Goal: Register for event/course

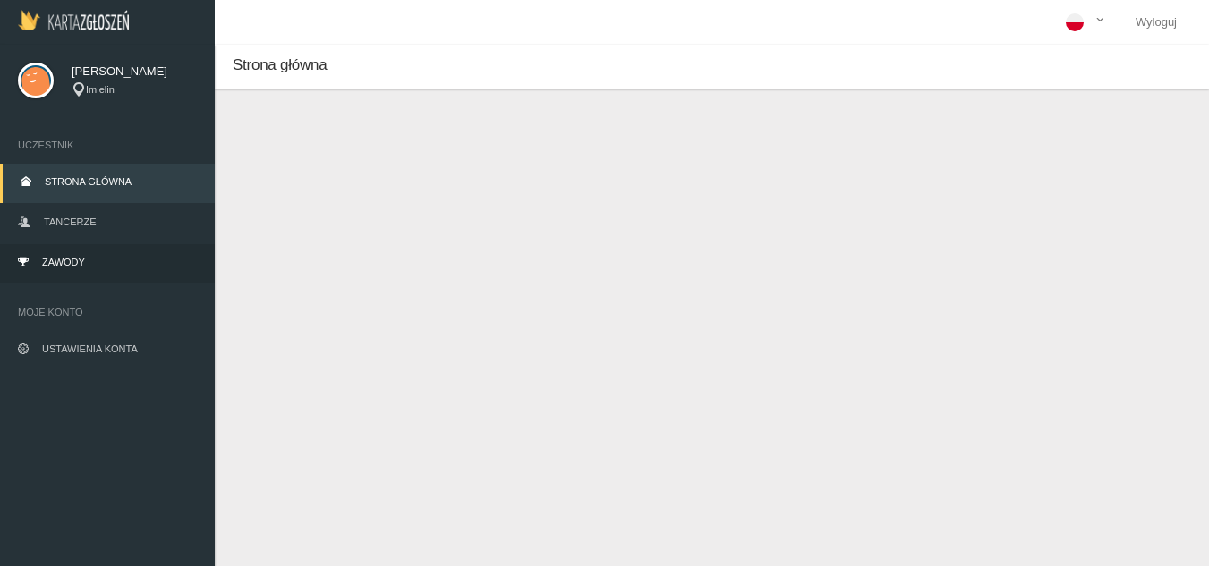
click at [112, 260] on link "Zawody" at bounding box center [107, 263] width 215 height 39
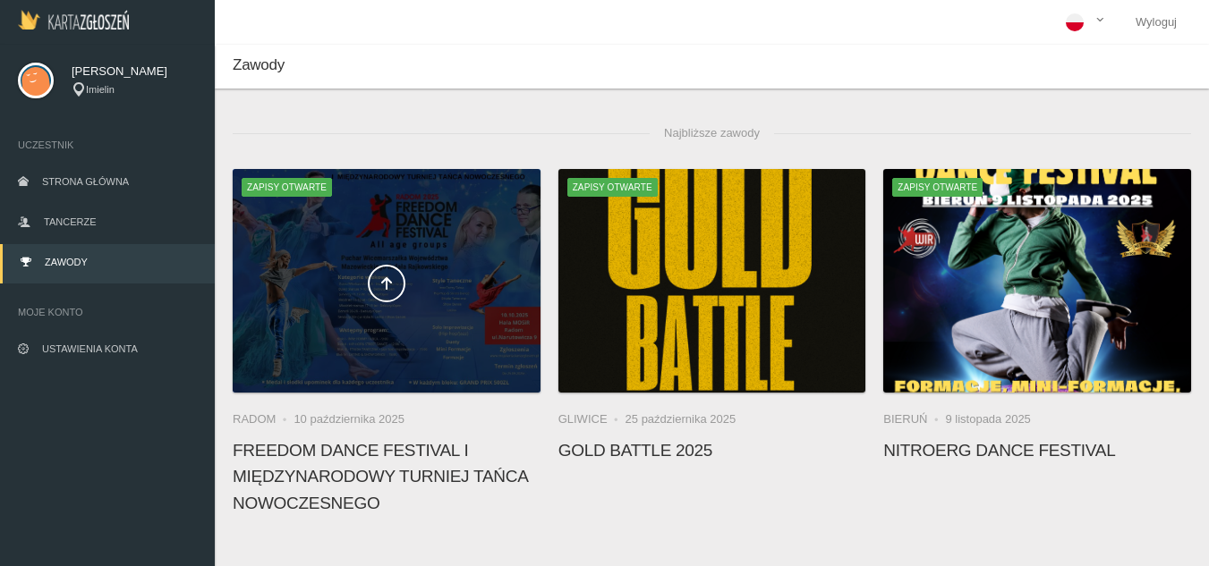
click at [443, 319] on div at bounding box center [387, 281] width 308 height 224
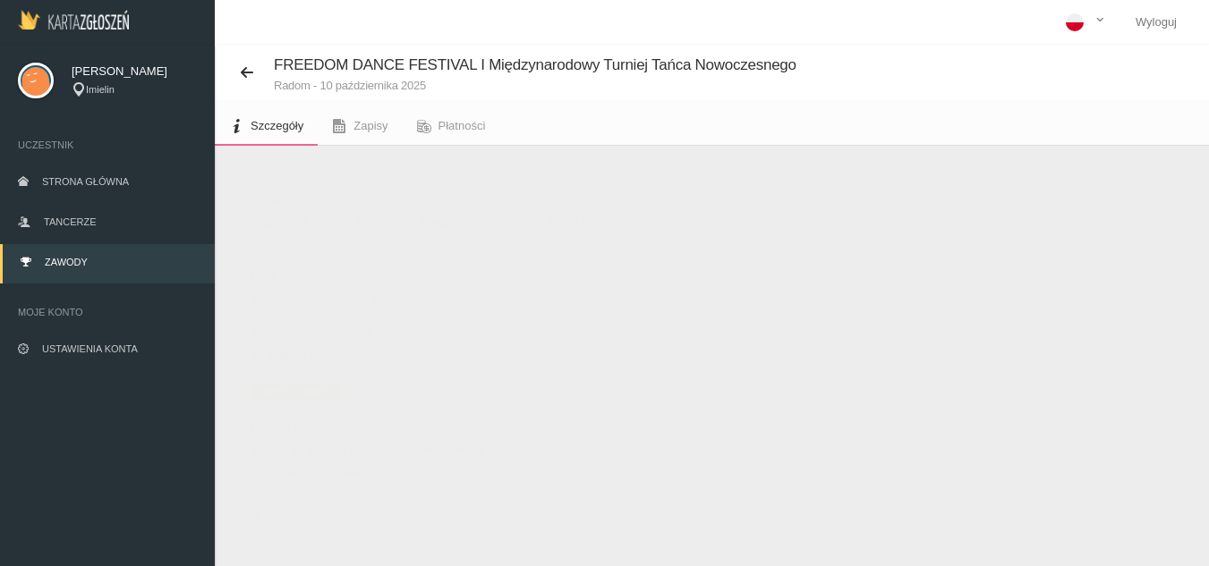
scroll to position [64, 0]
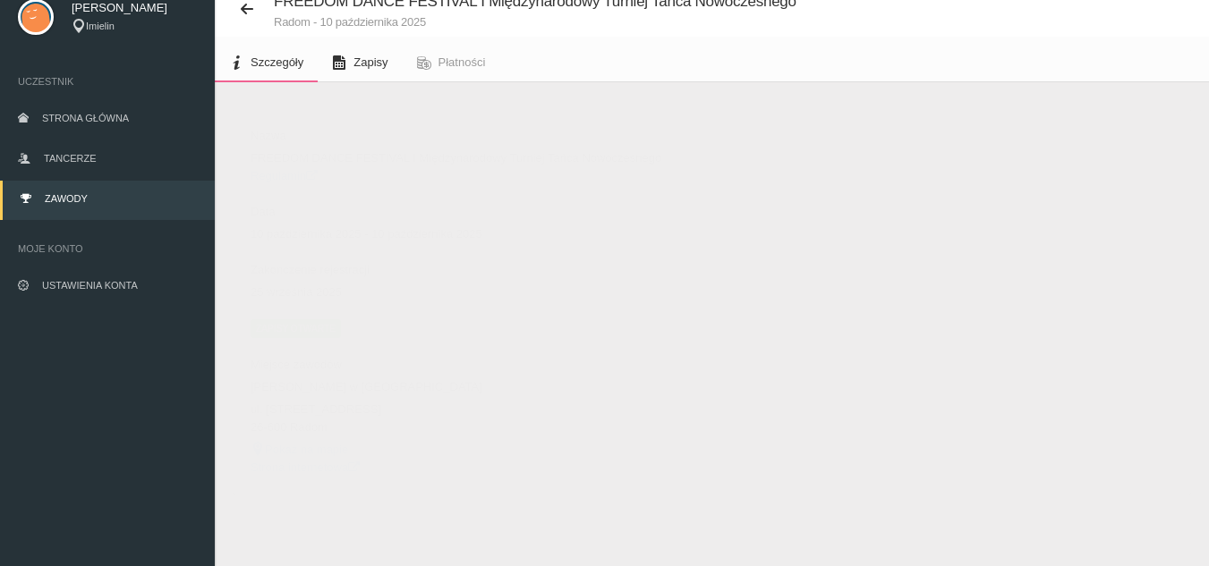
click at [349, 72] on link "Zapisy" at bounding box center [360, 62] width 84 height 39
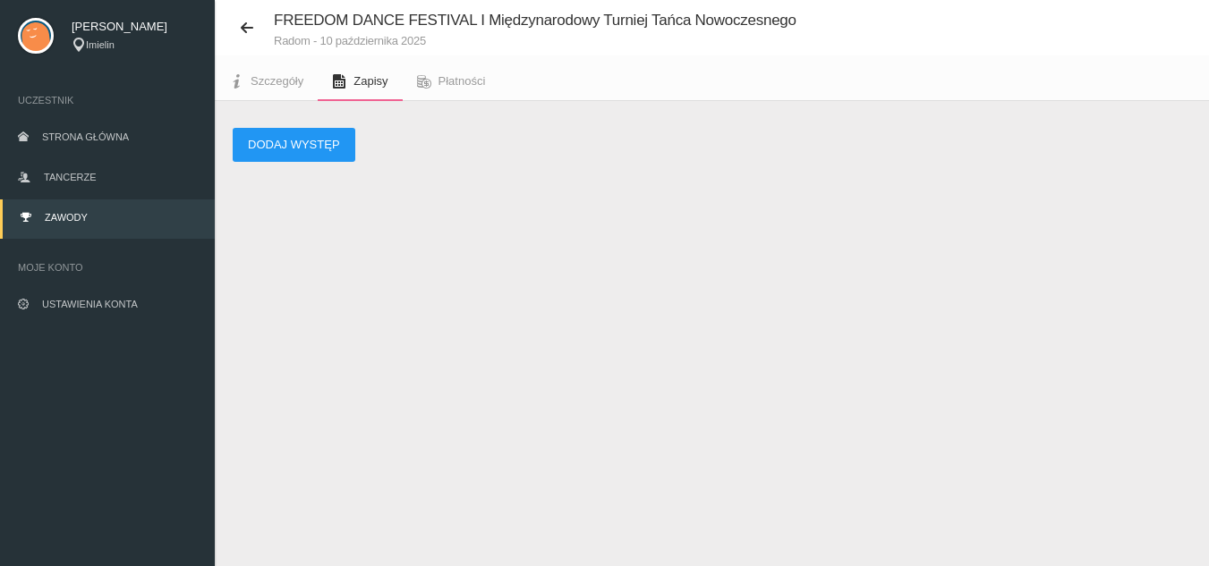
scroll to position [45, 0]
click at [346, 144] on button "Dodaj występ" at bounding box center [294, 145] width 123 height 34
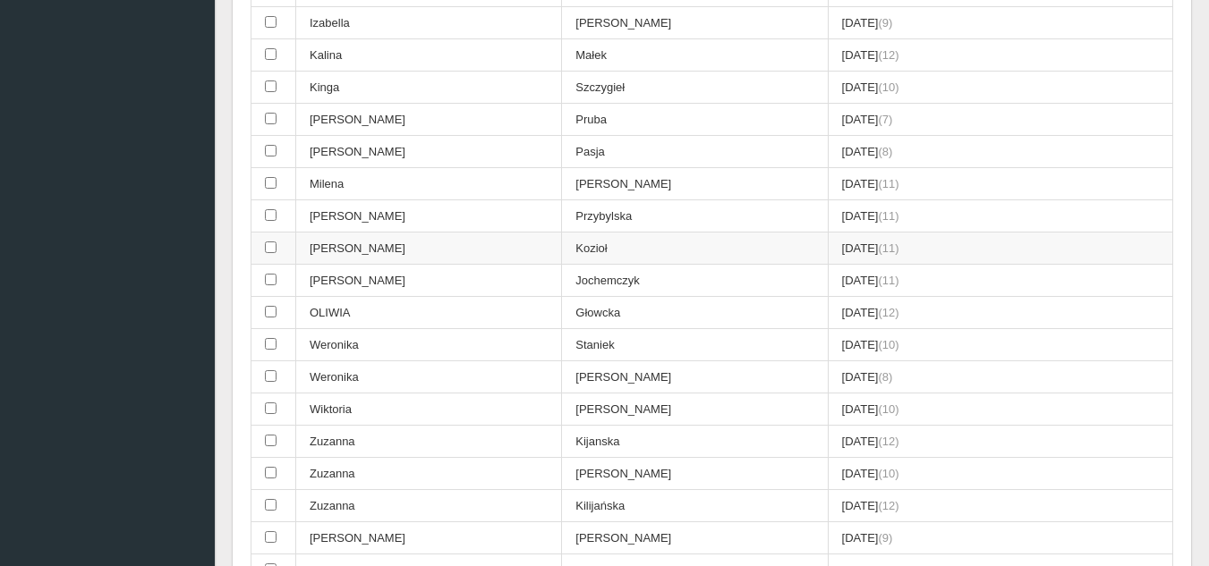
scroll to position [949, 0]
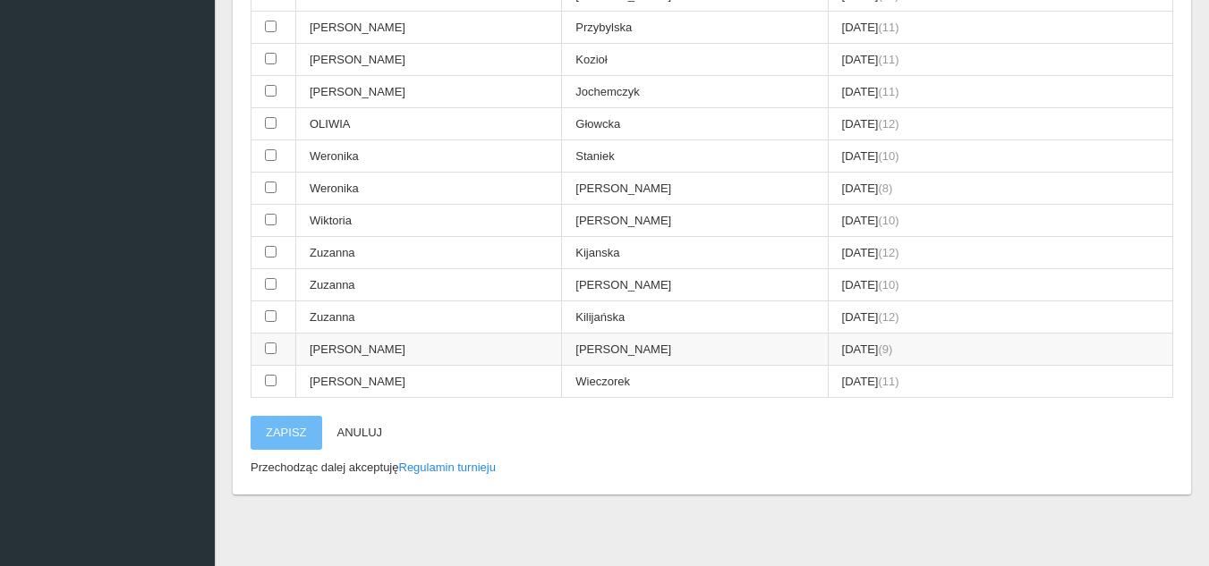
click at [273, 352] on input "checkbox" at bounding box center [271, 349] width 12 height 12
checkbox input "true"
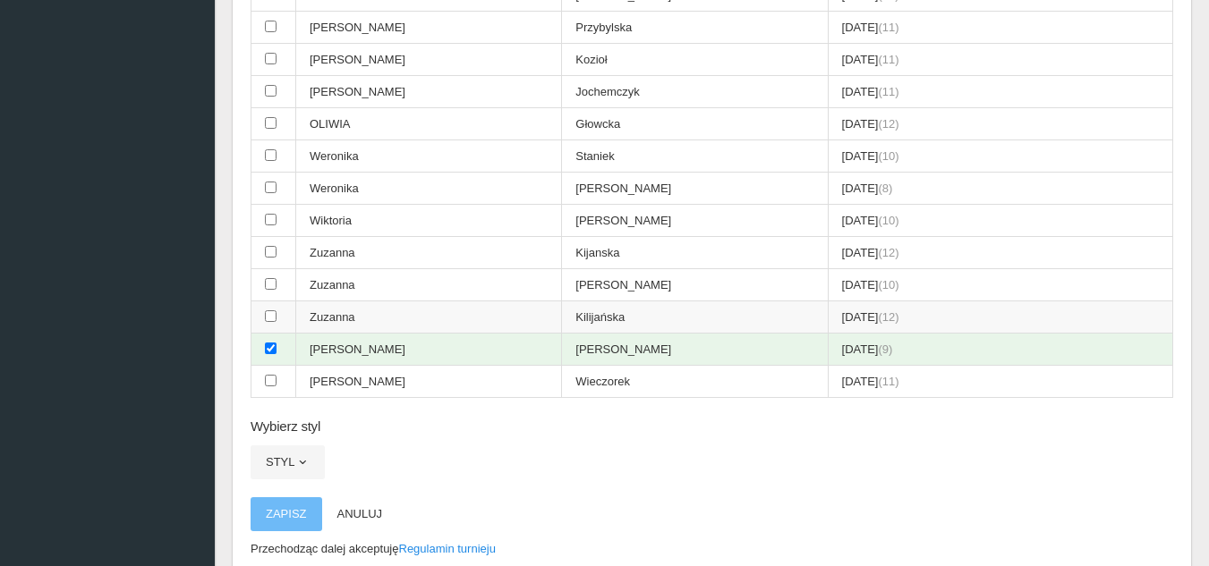
click at [262, 328] on td at bounding box center [273, 318] width 45 height 32
checkbox input "true"
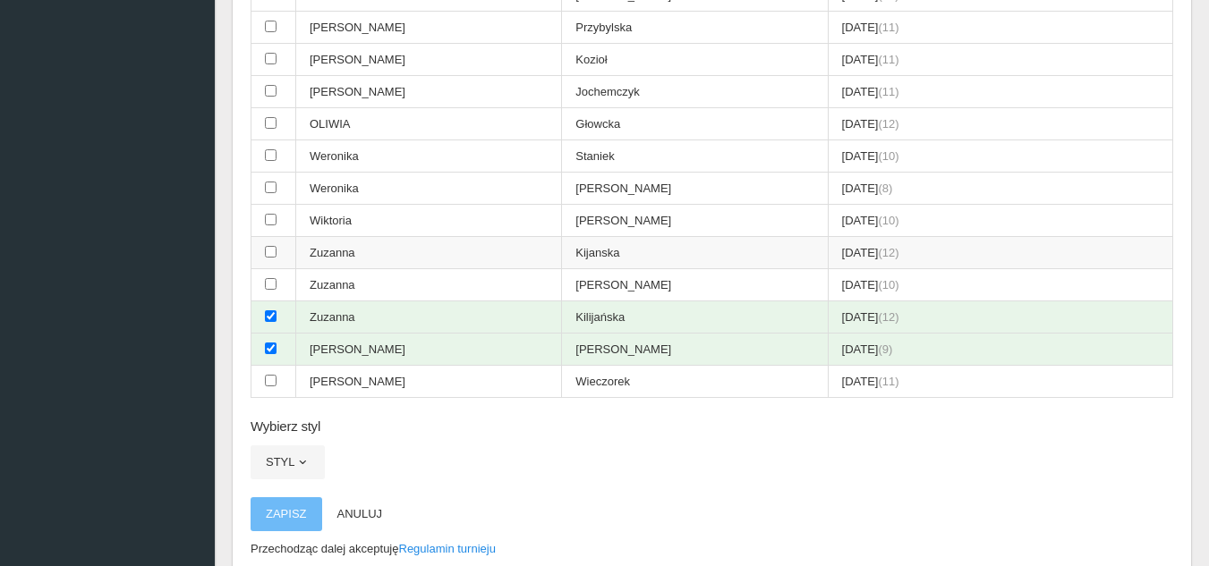
click at [266, 264] on td at bounding box center [273, 253] width 45 height 32
checkbox input "true"
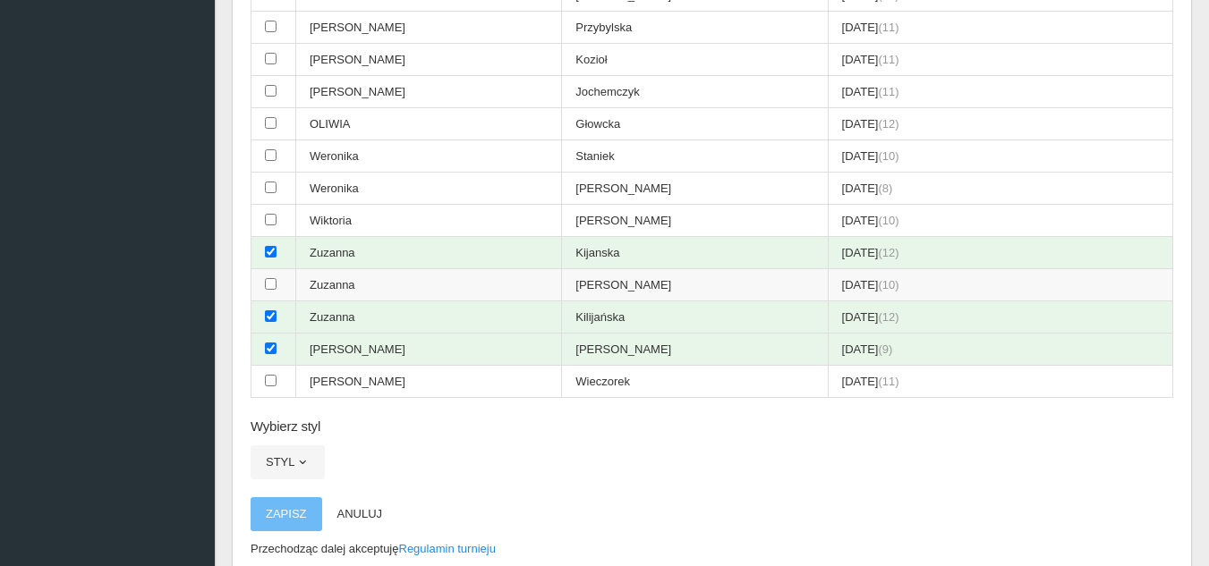
click at [266, 285] on input "checkbox" at bounding box center [271, 284] width 12 height 12
checkbox input "true"
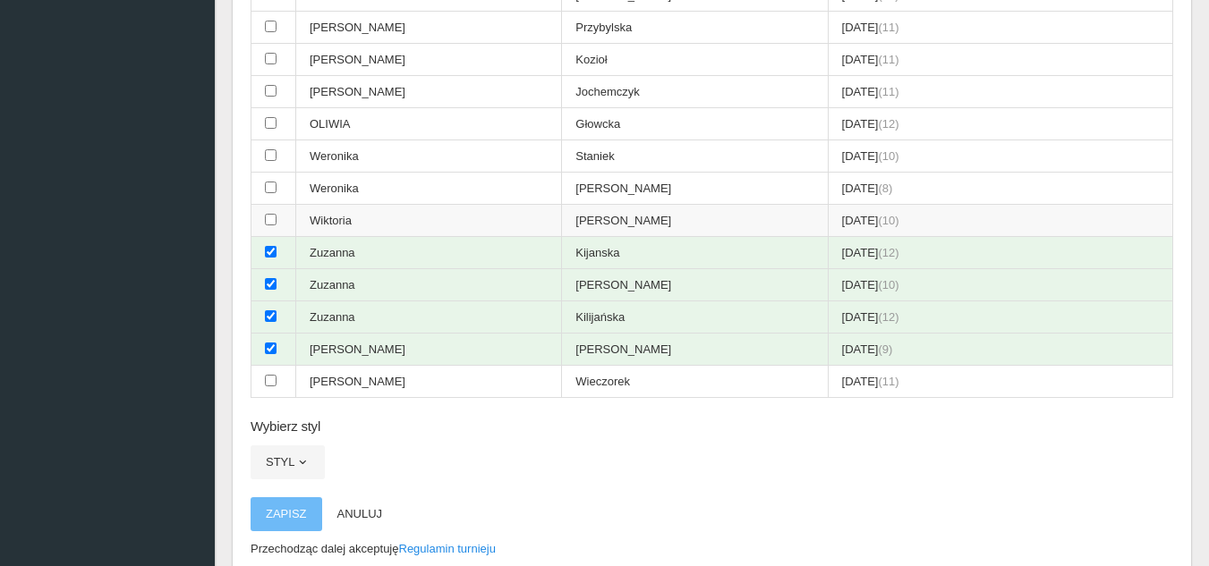
click at [265, 217] on td at bounding box center [273, 221] width 45 height 32
checkbox input "true"
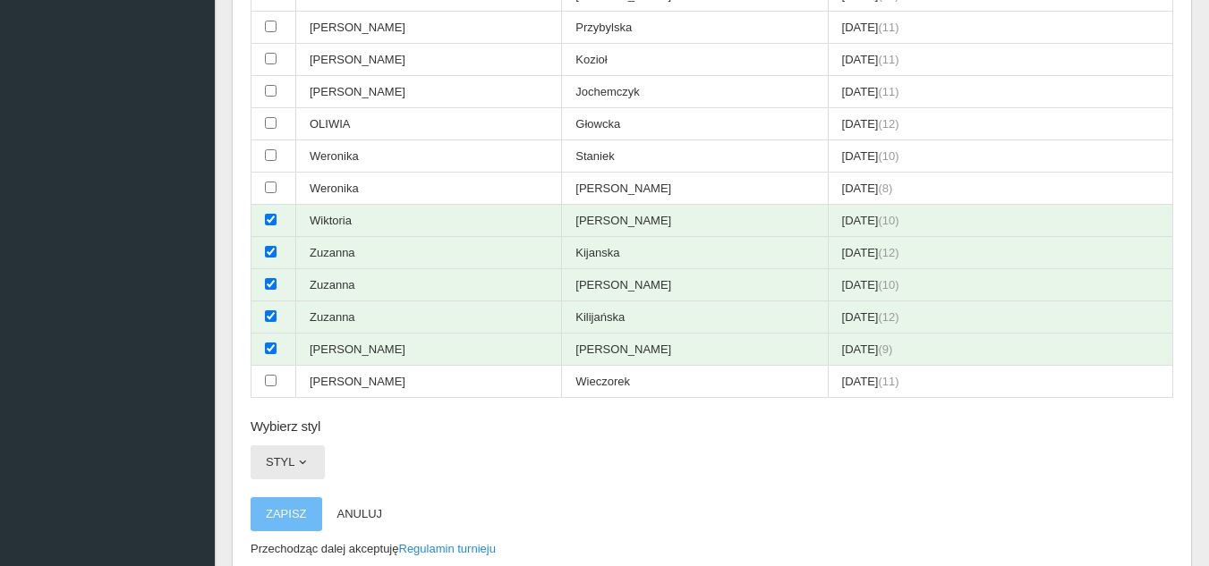
click at [297, 459] on span "button" at bounding box center [302, 462] width 14 height 14
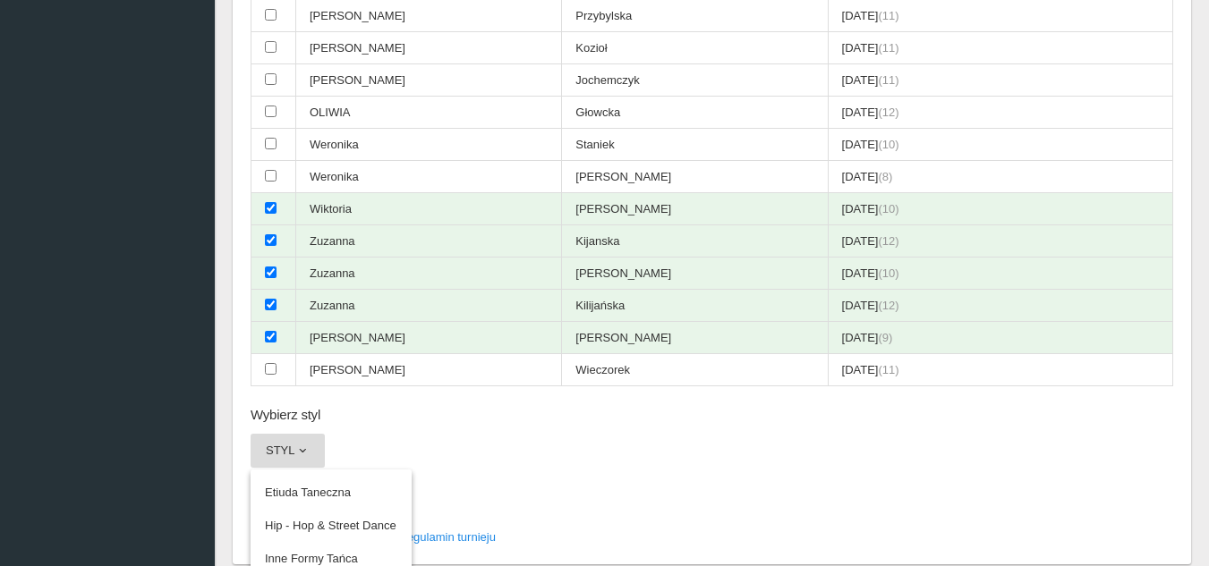
scroll to position [1043, 0]
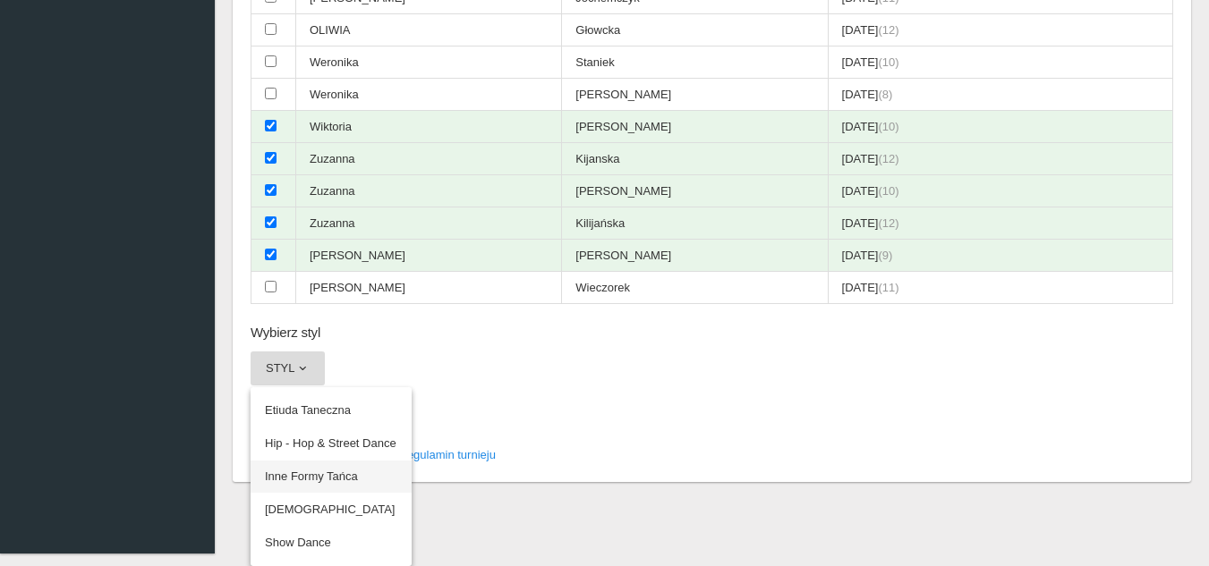
click at [356, 481] on link "Inne Formy Tańca" at bounding box center [331, 477] width 161 height 32
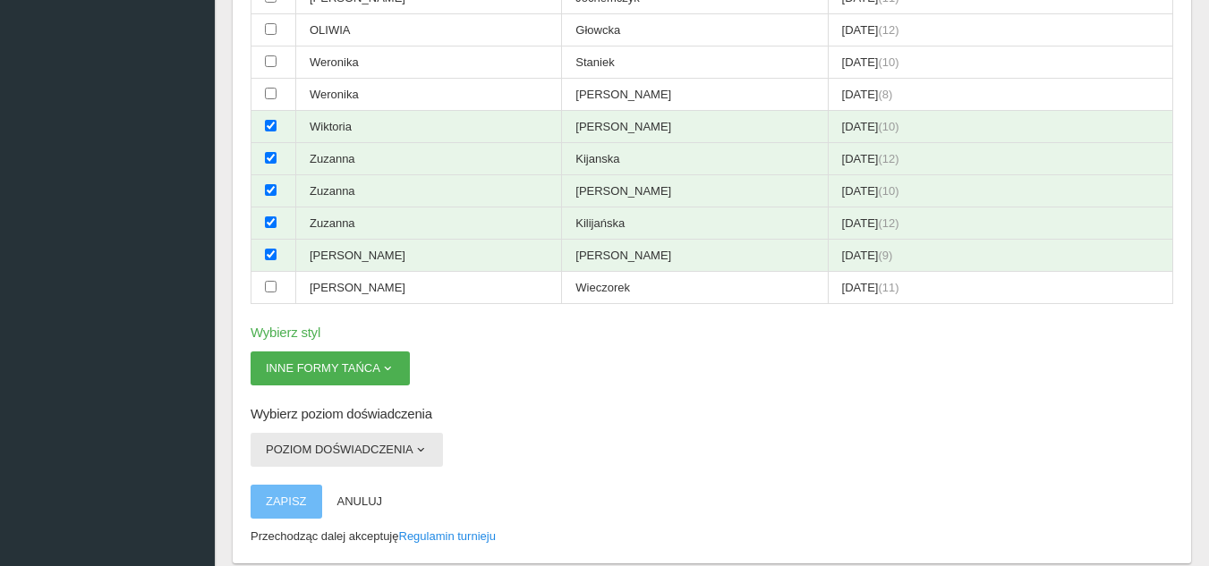
click at [378, 455] on button "Poziom doświadczenia" at bounding box center [347, 450] width 192 height 34
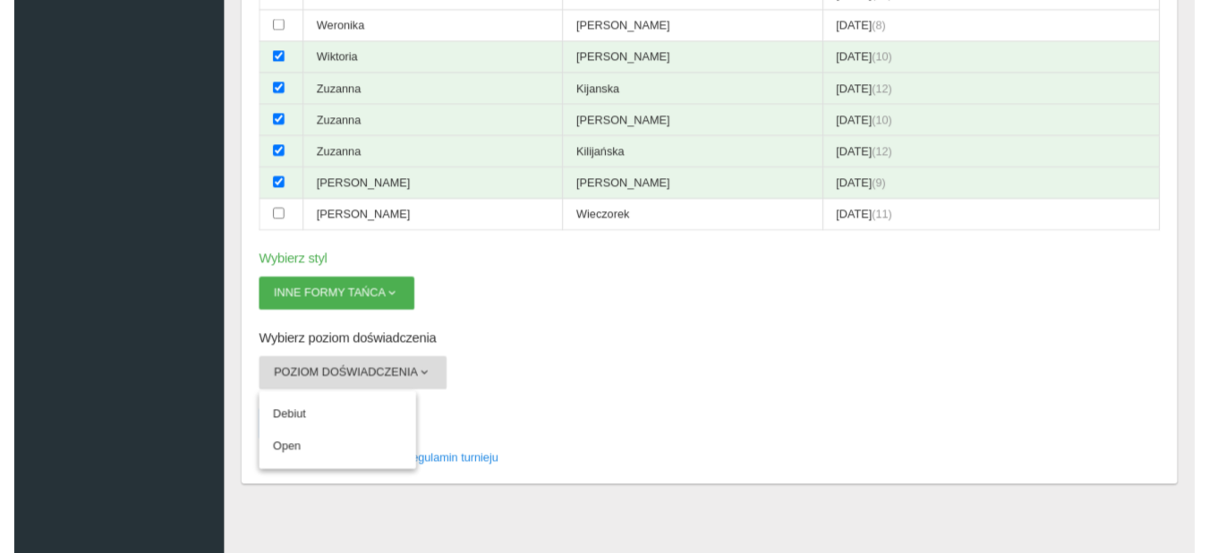
scroll to position [1112, 0]
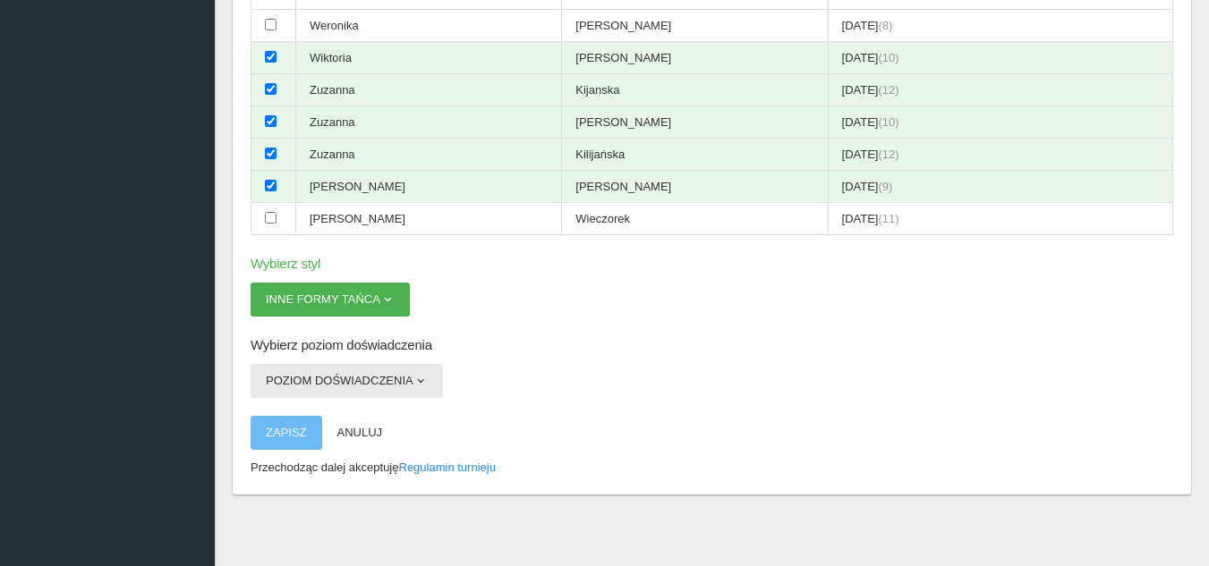
click at [396, 380] on button "Poziom doświadczenia" at bounding box center [347, 381] width 192 height 34
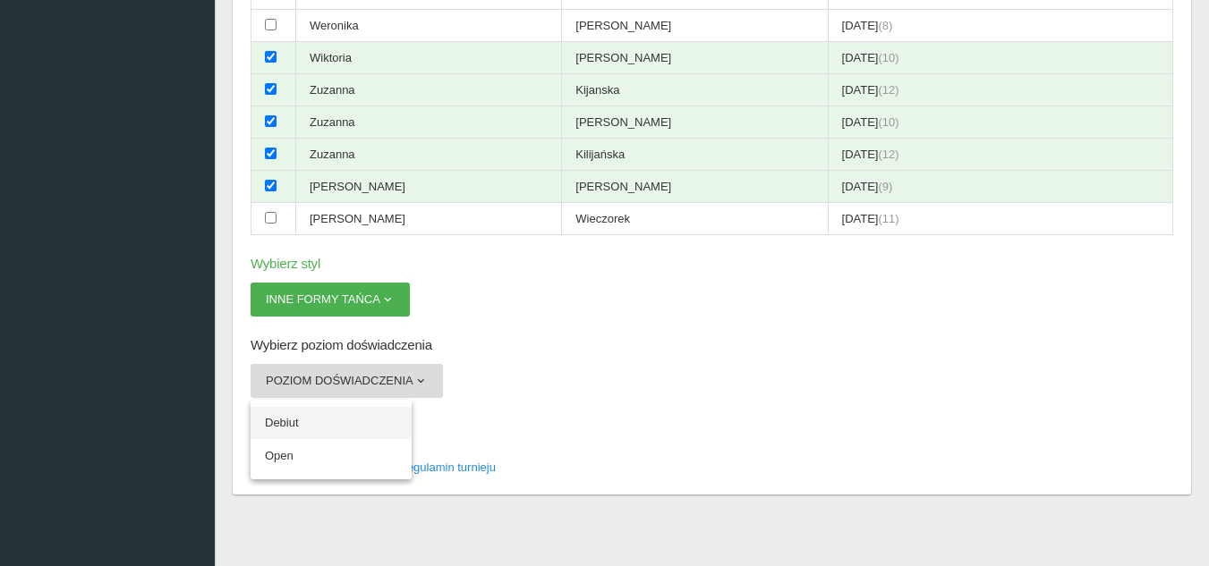
click at [317, 428] on link "Debiut" at bounding box center [331, 423] width 161 height 32
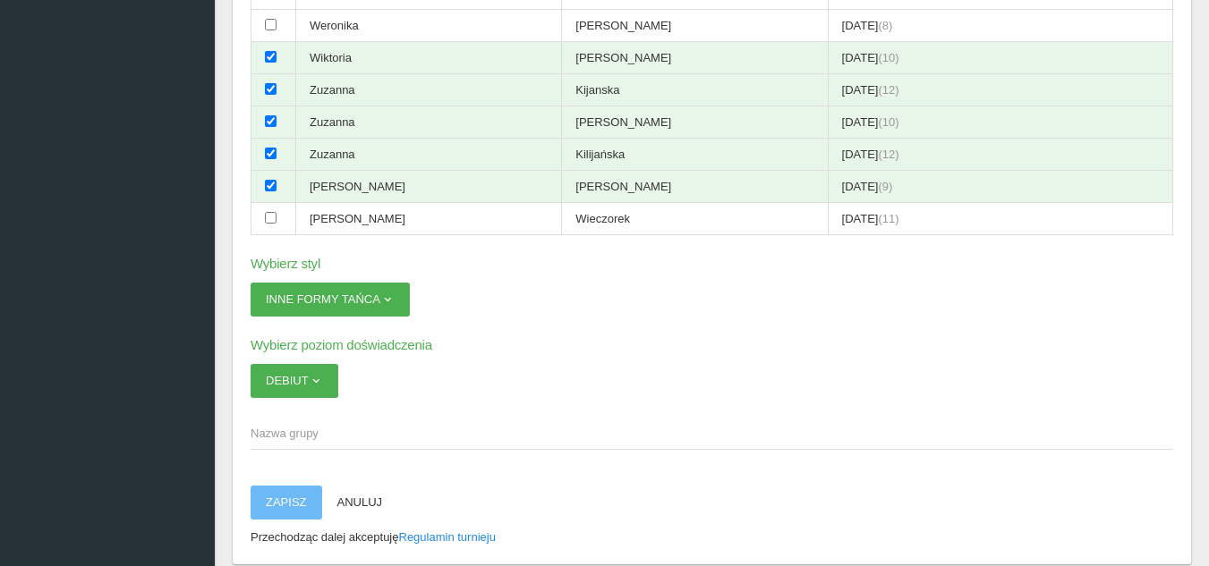
click at [347, 435] on span "Nazwa grupy" at bounding box center [703, 434] width 905 height 18
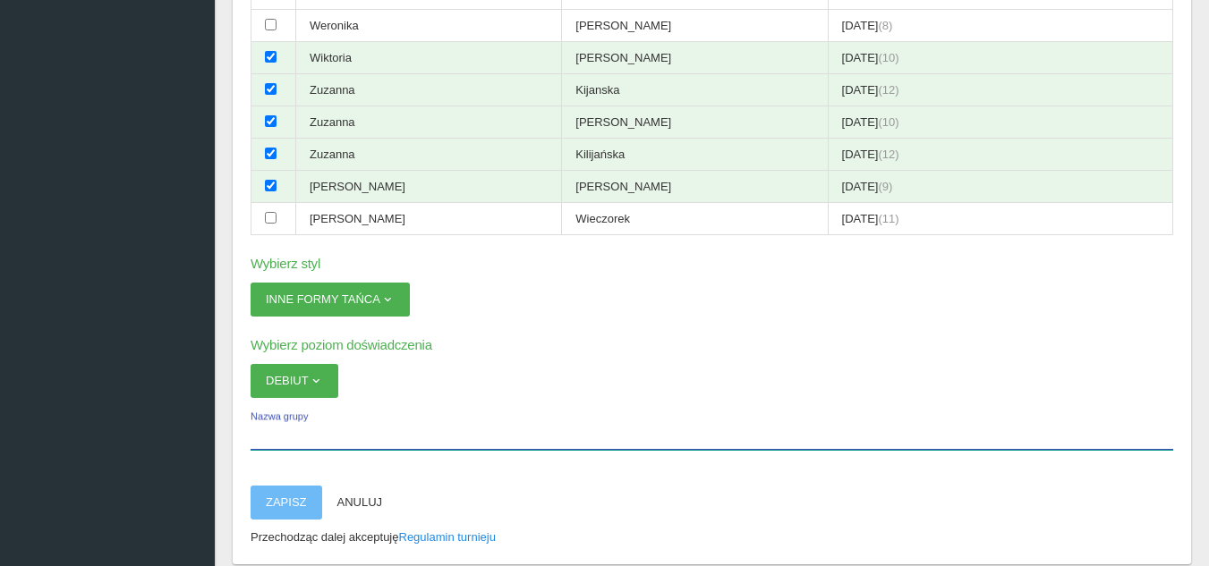
click at [347, 435] on input "Nazwa grupy" at bounding box center [712, 433] width 922 height 34
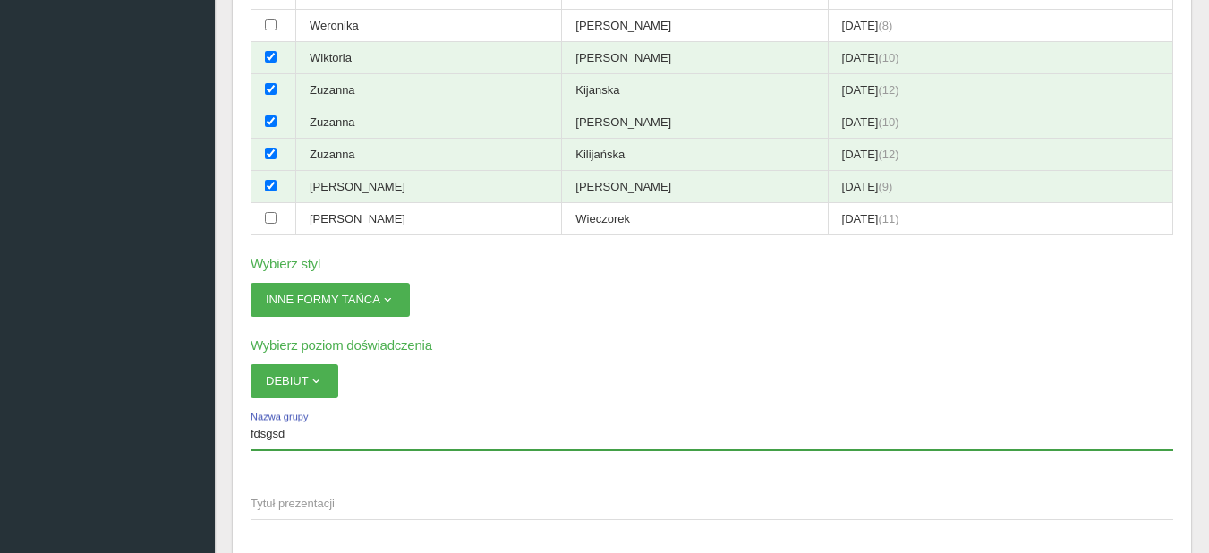
scroll to position [1335, 0]
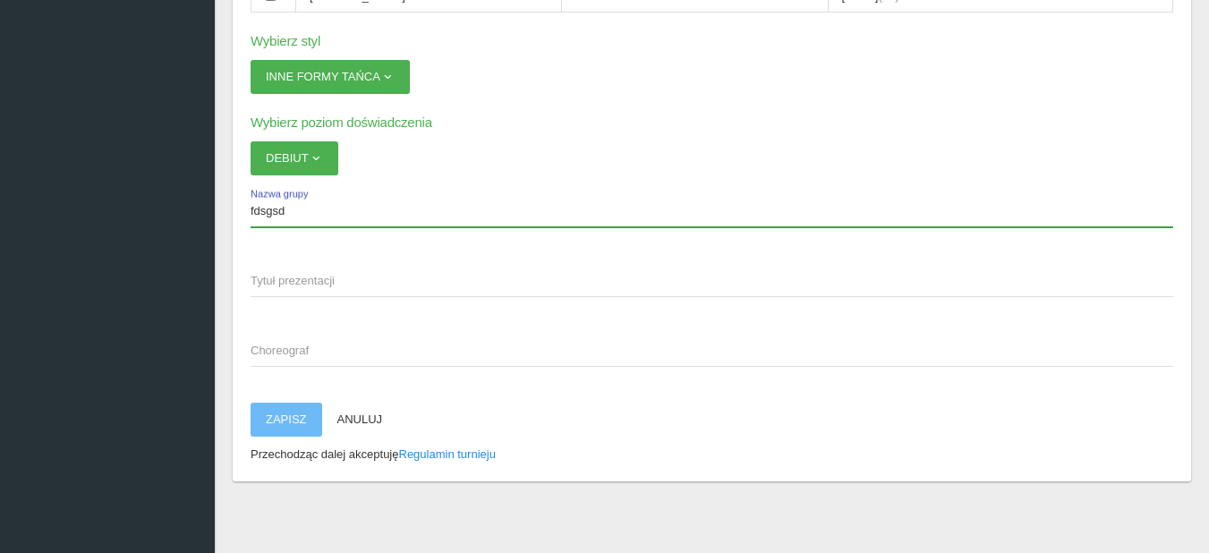
type input "fdsgsd"
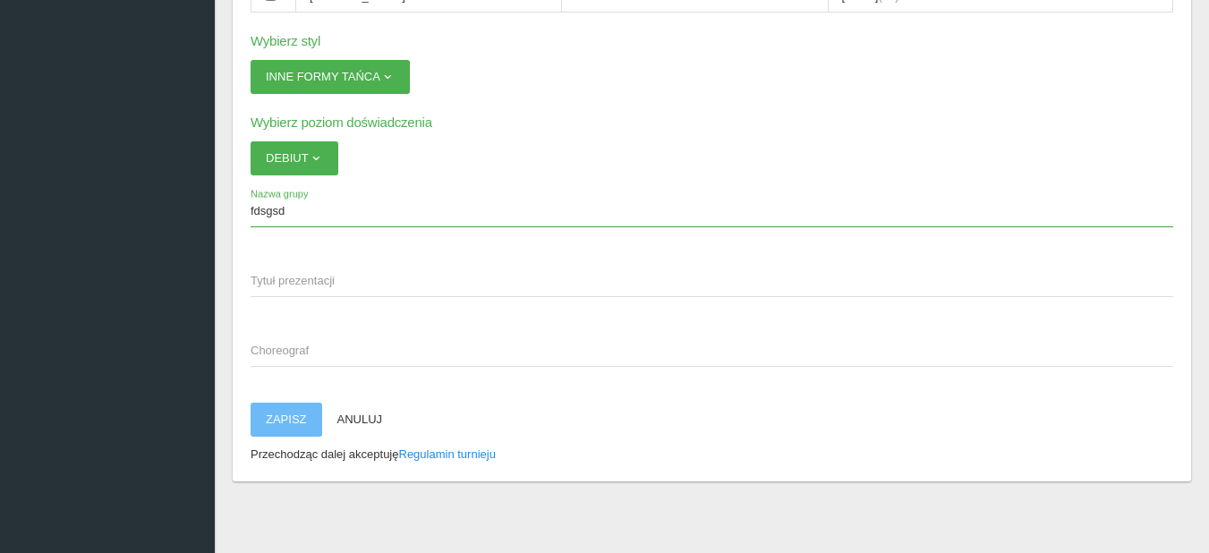
click at [321, 283] on span "Tytuł prezentacji" at bounding box center [703, 281] width 905 height 18
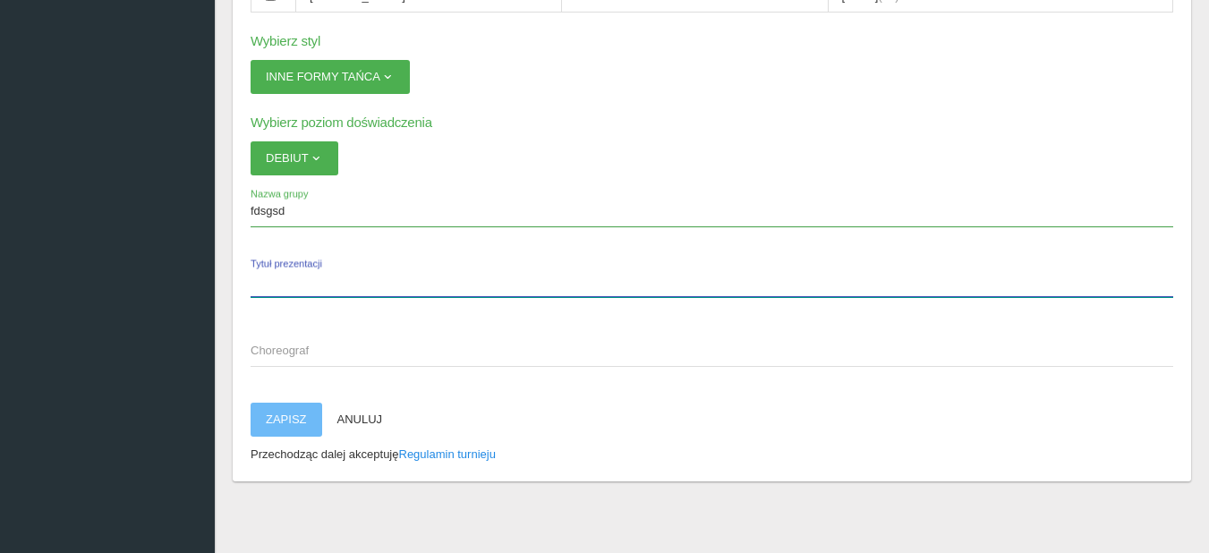
click at [321, 283] on input "Tytuł prezentacji" at bounding box center [712, 280] width 922 height 34
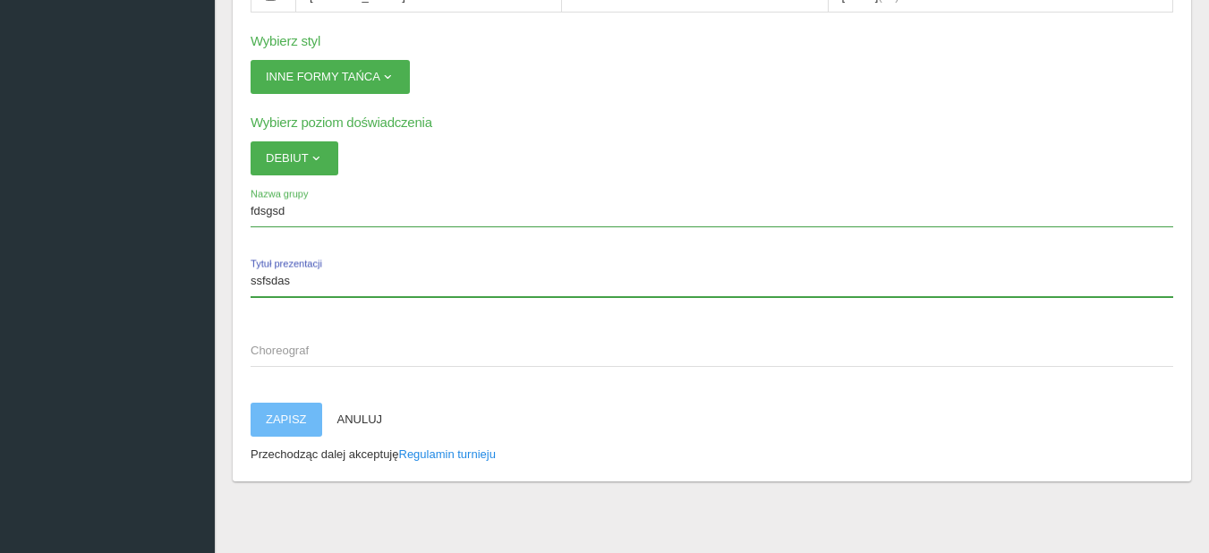
type input "ssfsdas"
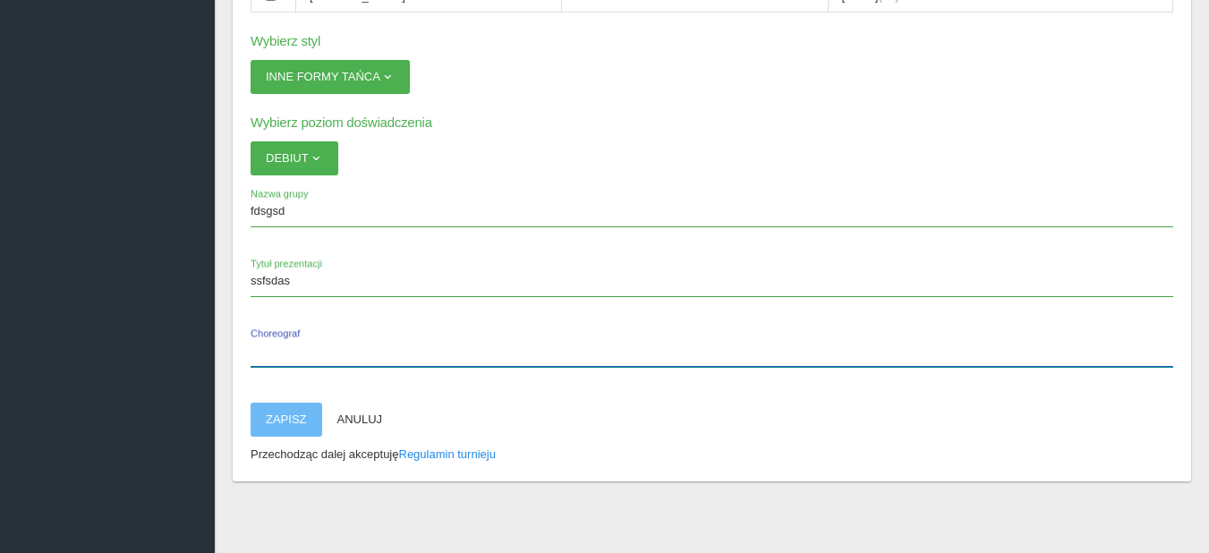
click at [316, 342] on label "Choreograf" at bounding box center [712, 350] width 922 height 34
click at [316, 342] on input "Choreograf" at bounding box center [712, 350] width 922 height 34
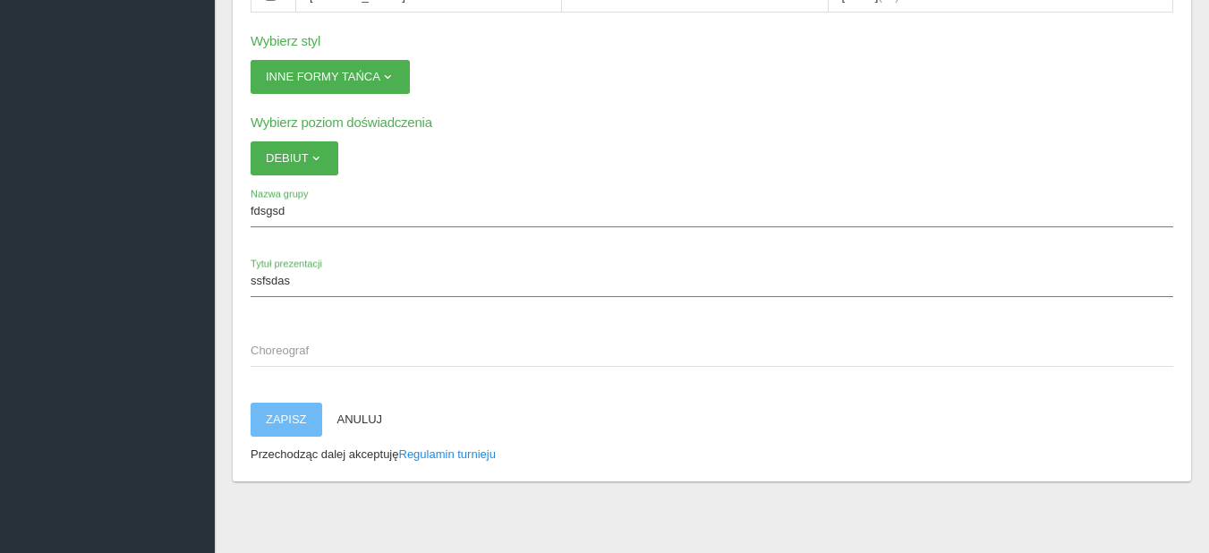
click at [298, 420] on button "Zapisz" at bounding box center [287, 420] width 72 height 34
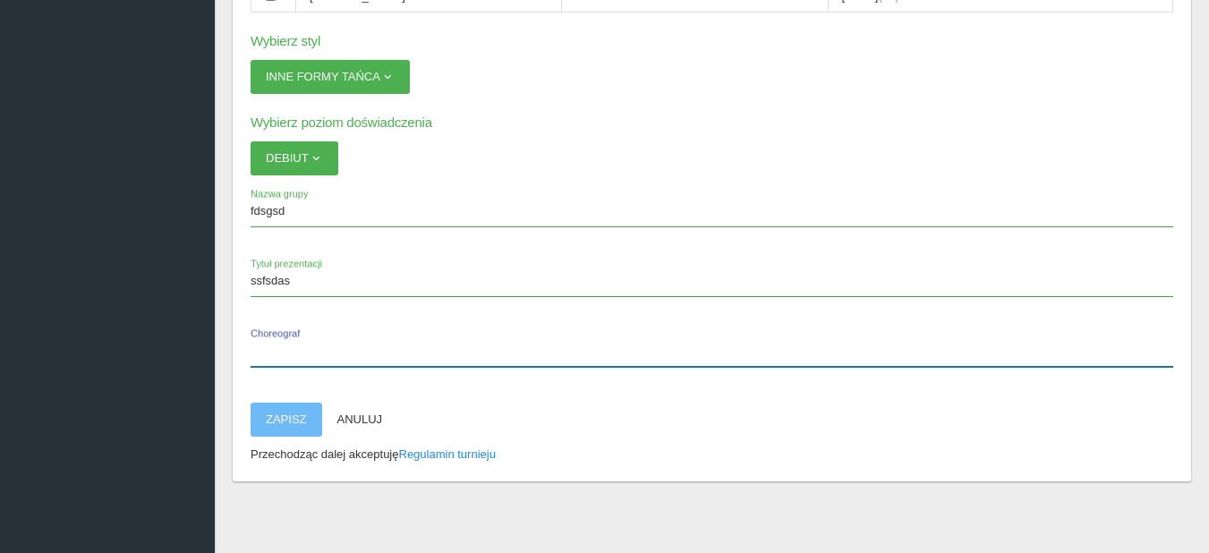
click at [315, 336] on input "Choreograf" at bounding box center [712, 350] width 922 height 34
type input "ata"
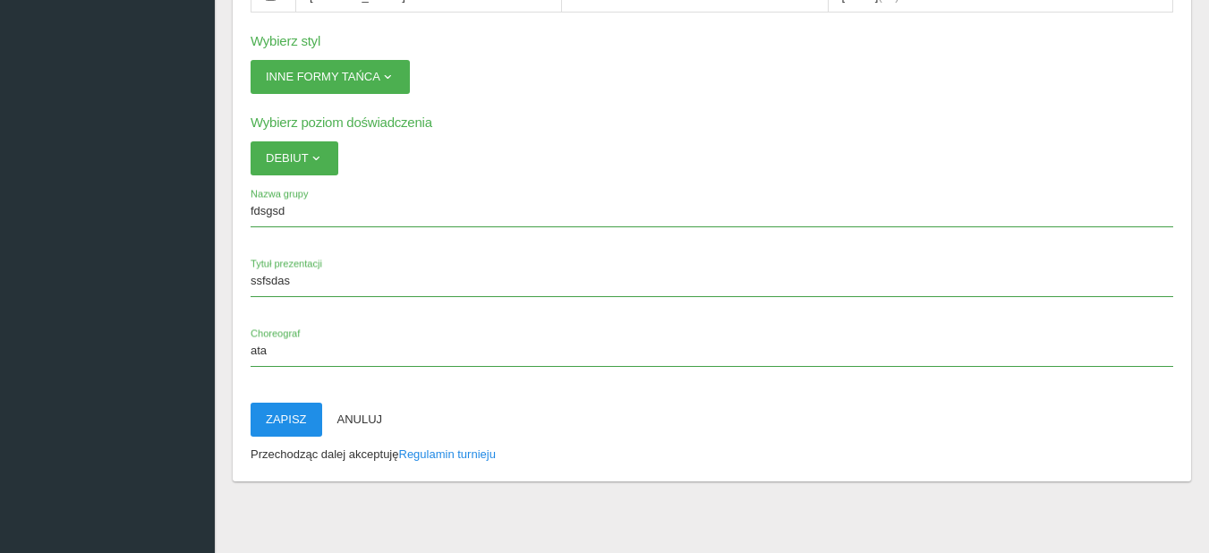
click at [285, 418] on button "Zapisz" at bounding box center [287, 420] width 72 height 34
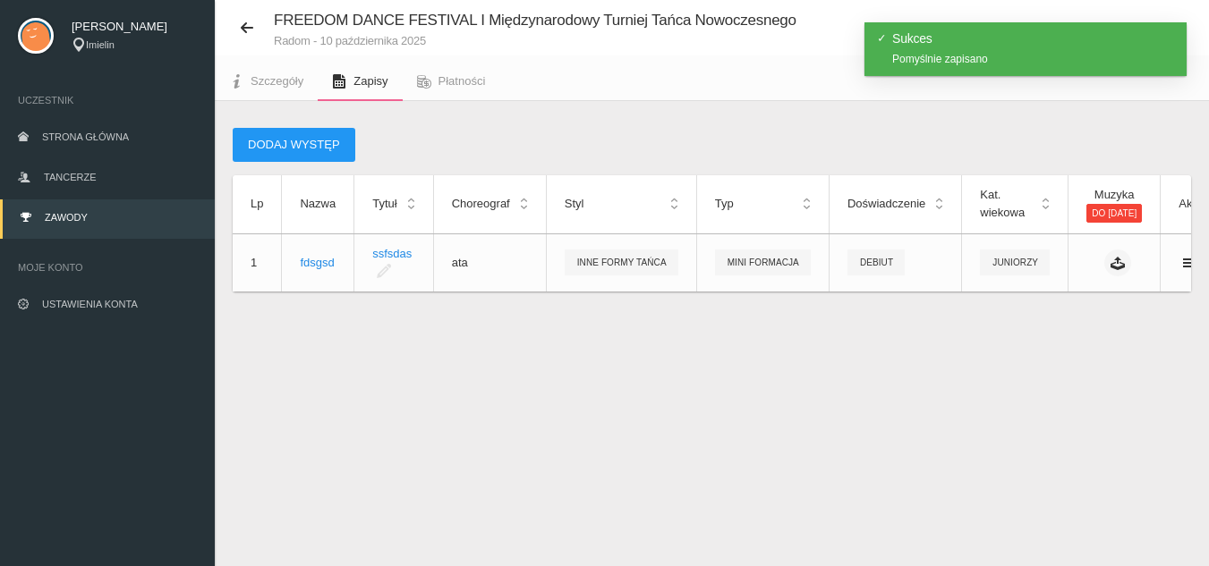
scroll to position [0, 101]
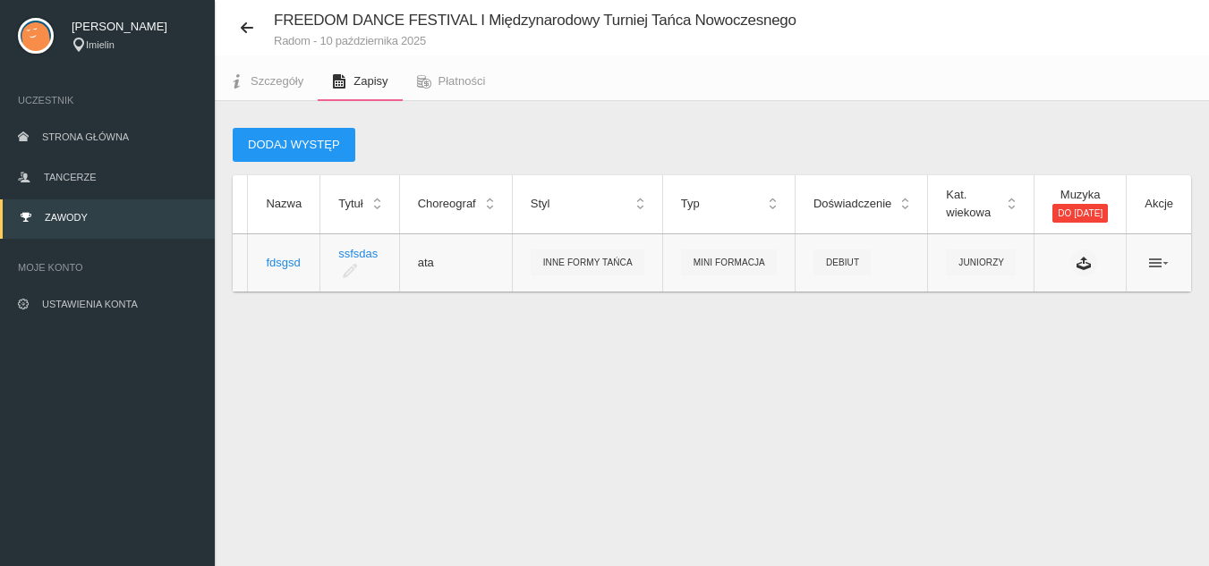
click at [1155, 264] on icon at bounding box center [1159, 263] width 20 height 14
click at [1088, 324] on link "Usuń" at bounding box center [1068, 328] width 179 height 32
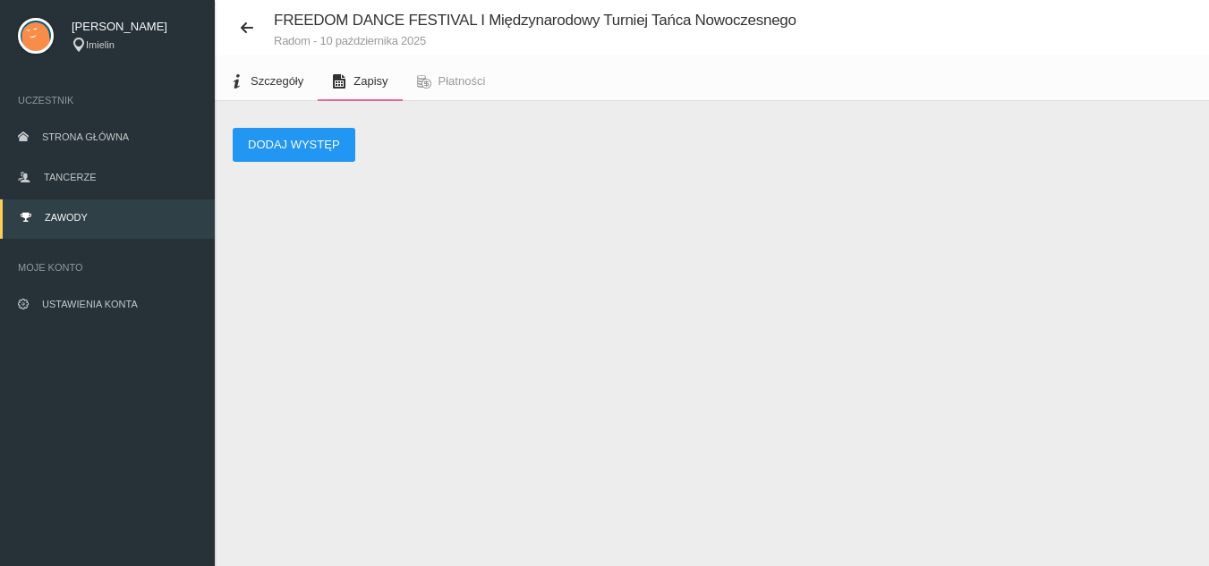
click at [270, 80] on span "Szczegóły" at bounding box center [277, 80] width 53 height 13
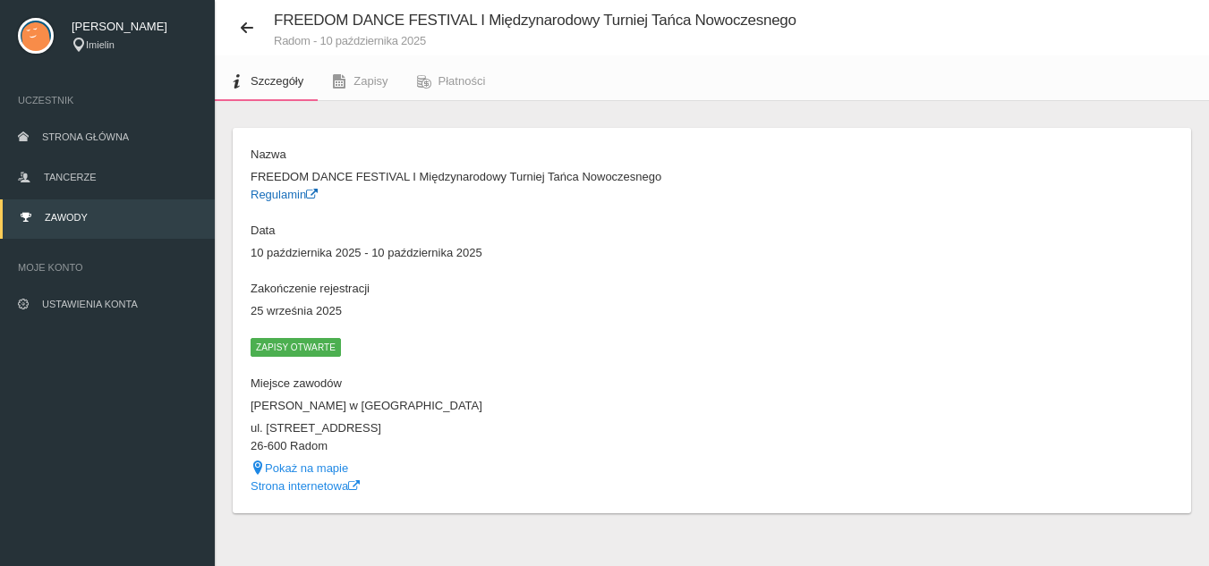
click at [302, 198] on link "Regulamin" at bounding box center [284, 194] width 67 height 13
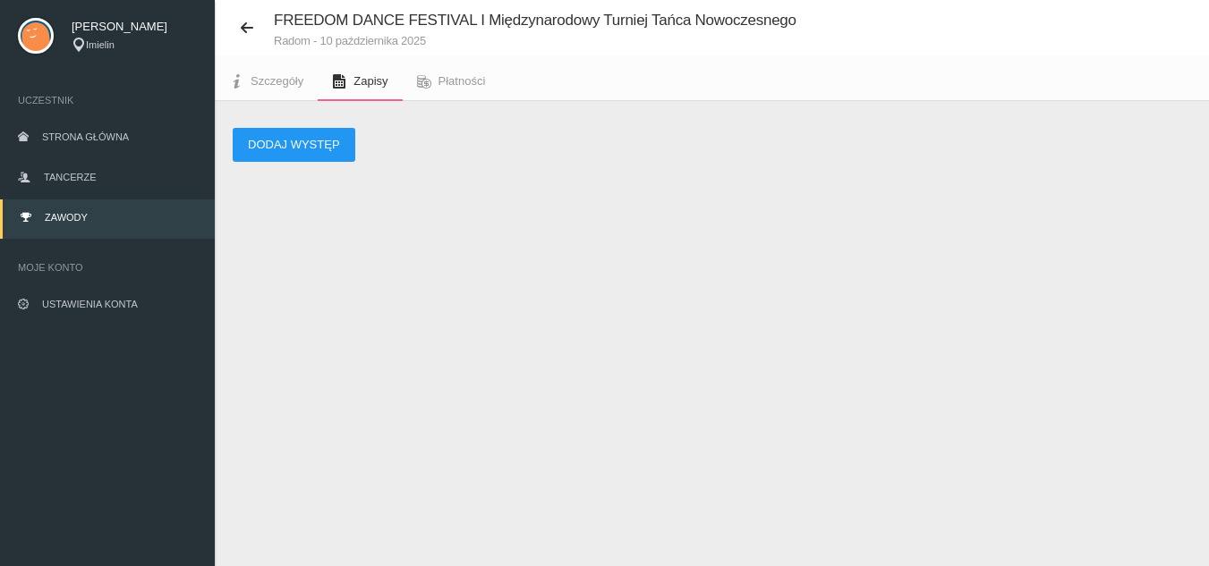
click at [74, 217] on span "Zawody" at bounding box center [66, 217] width 43 height 11
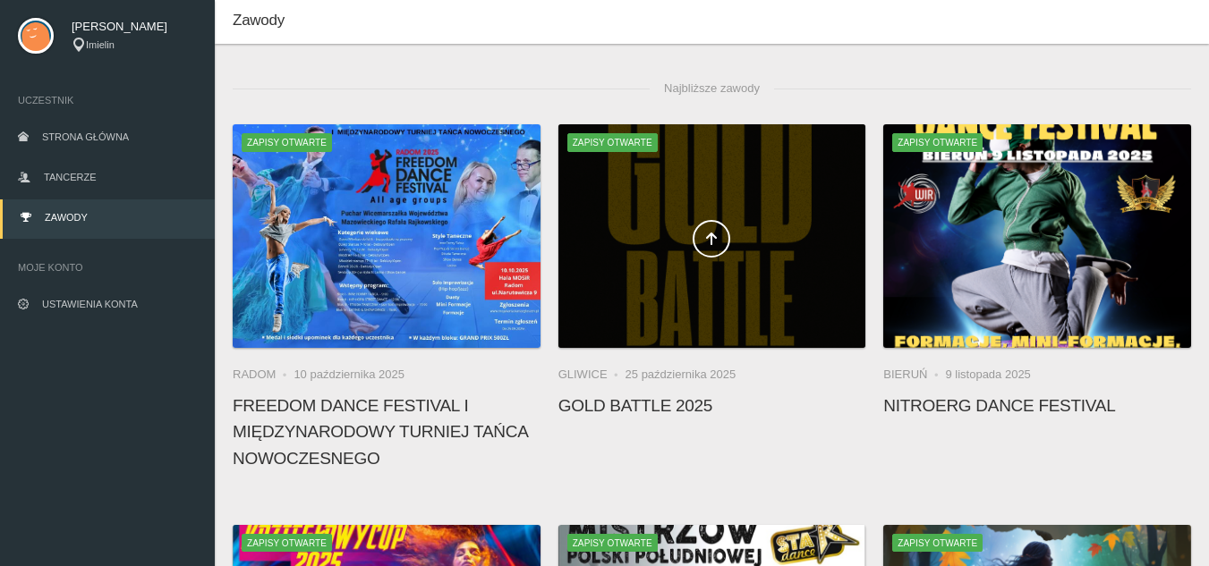
scroll to position [224, 0]
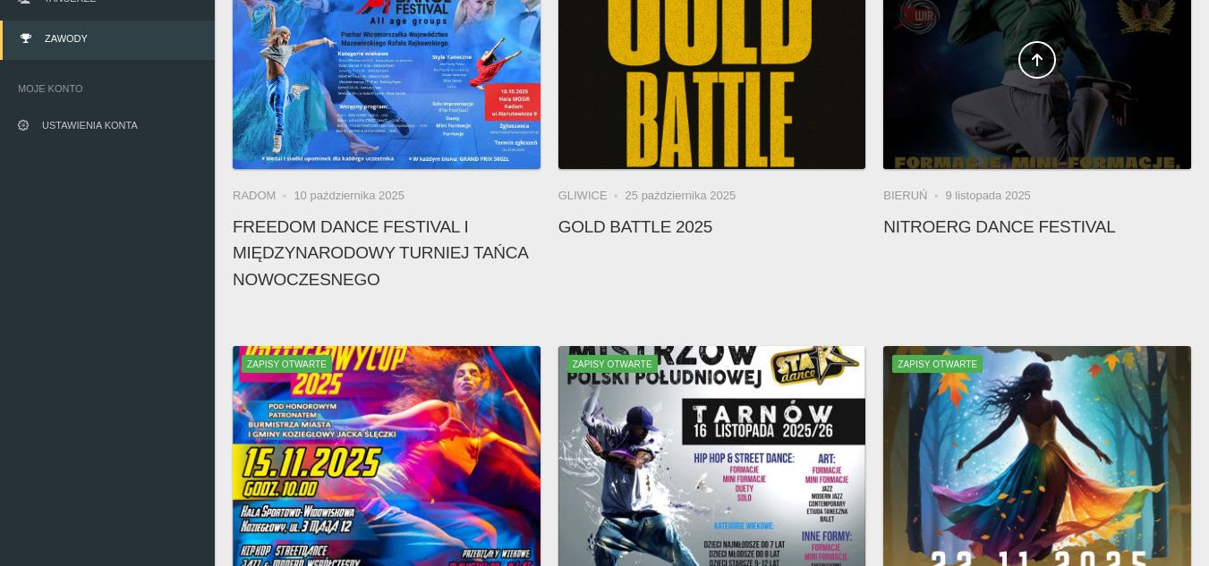
click at [1012, 99] on div at bounding box center [1037, 57] width 308 height 224
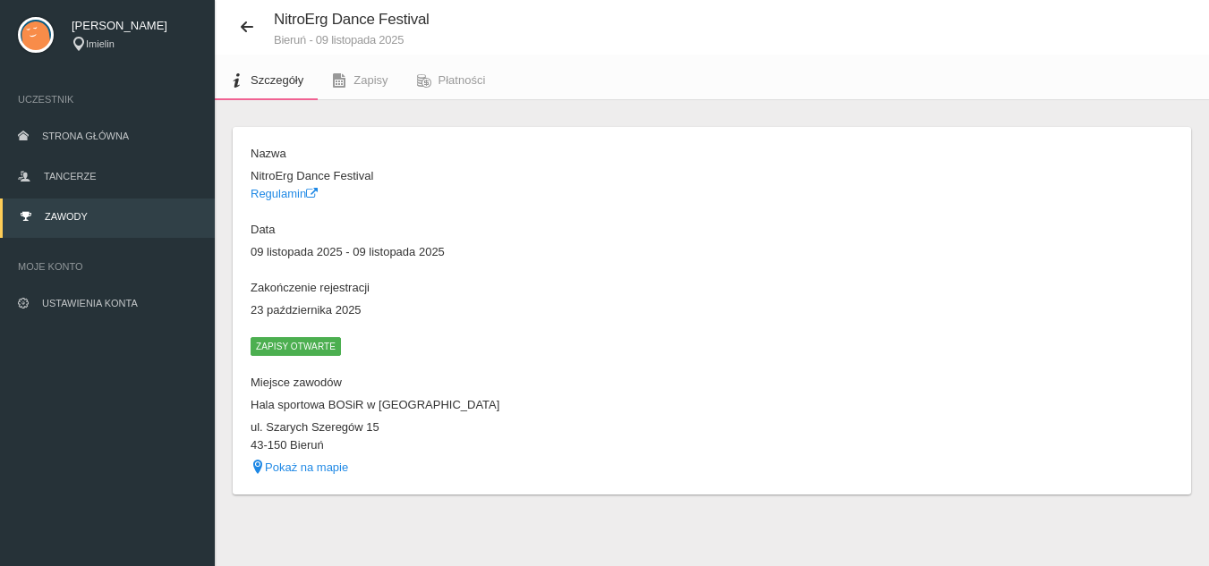
scroll to position [46, 0]
click at [284, 197] on link "Regulamin" at bounding box center [284, 193] width 67 height 13
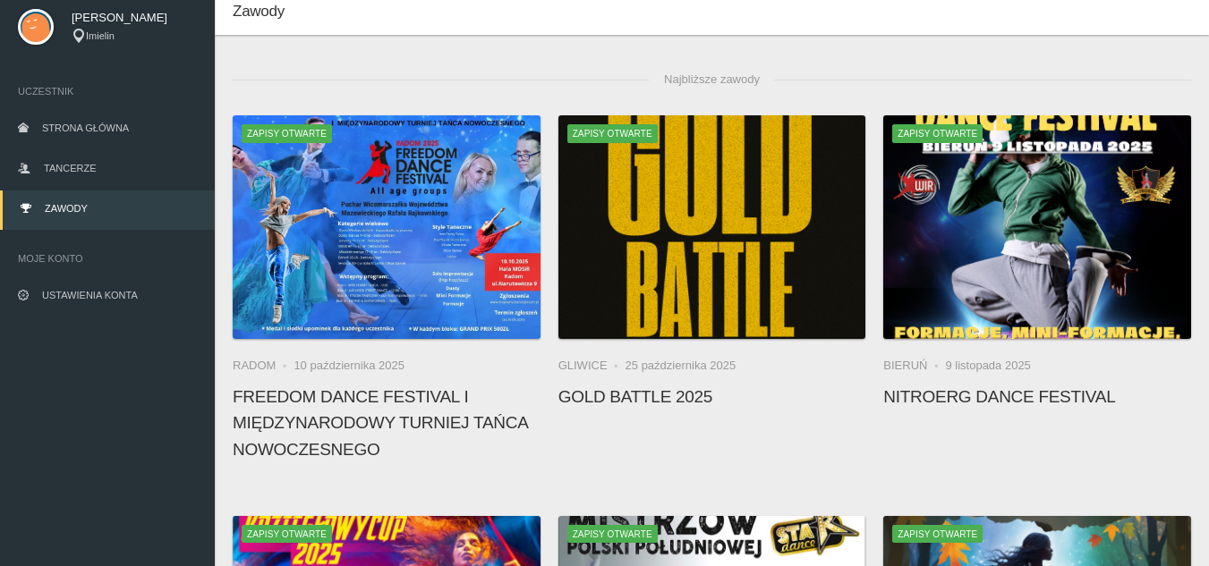
scroll to position [46, 0]
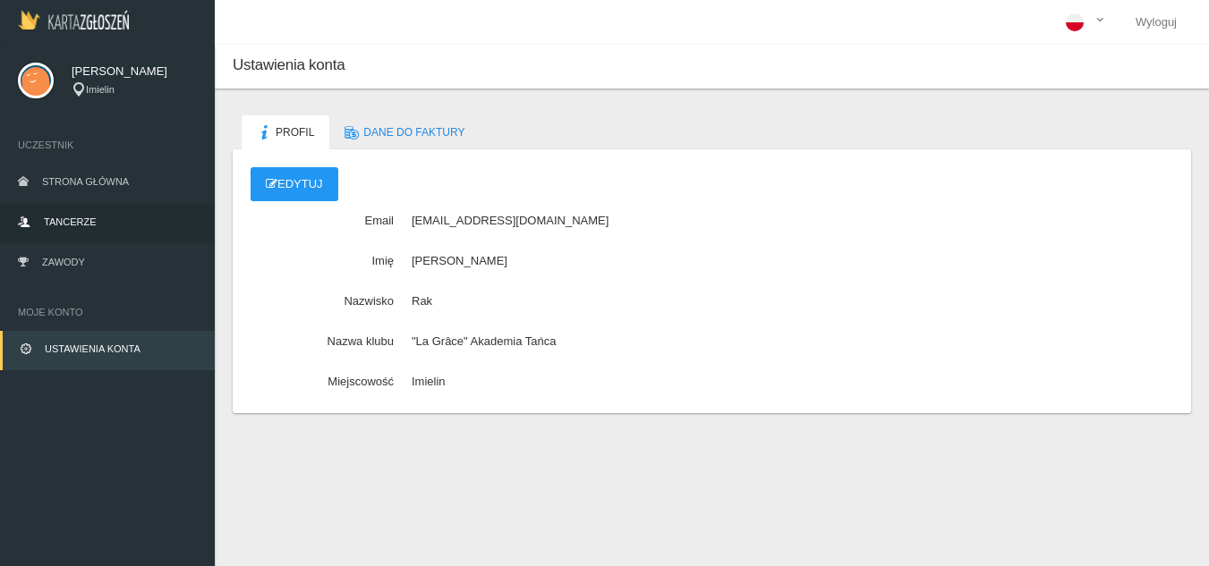
click at [162, 217] on link "Tancerze" at bounding box center [107, 223] width 215 height 39
